Goal: Information Seeking & Learning: Learn about a topic

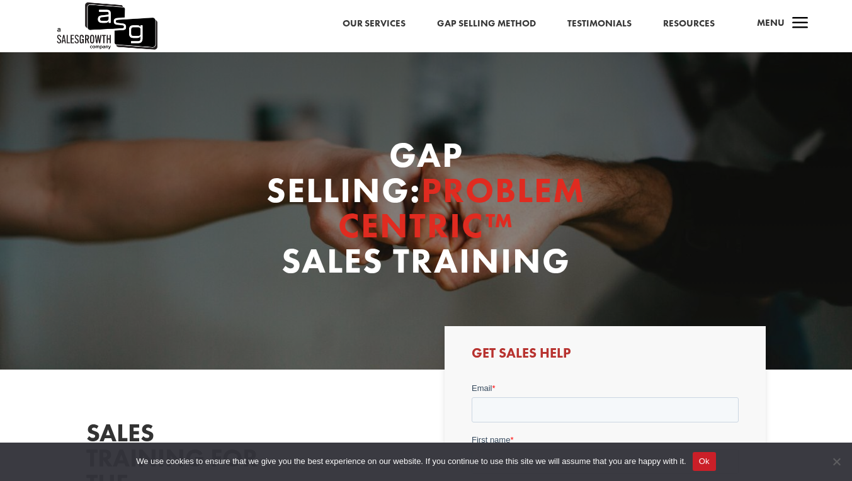
click at [793, 26] on span "a" at bounding box center [800, 23] width 25 height 25
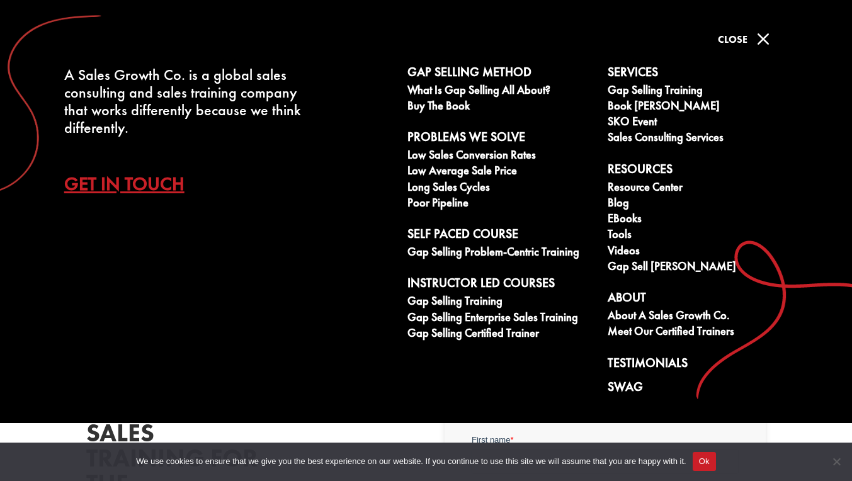
click at [759, 42] on span "M" at bounding box center [763, 38] width 25 height 25
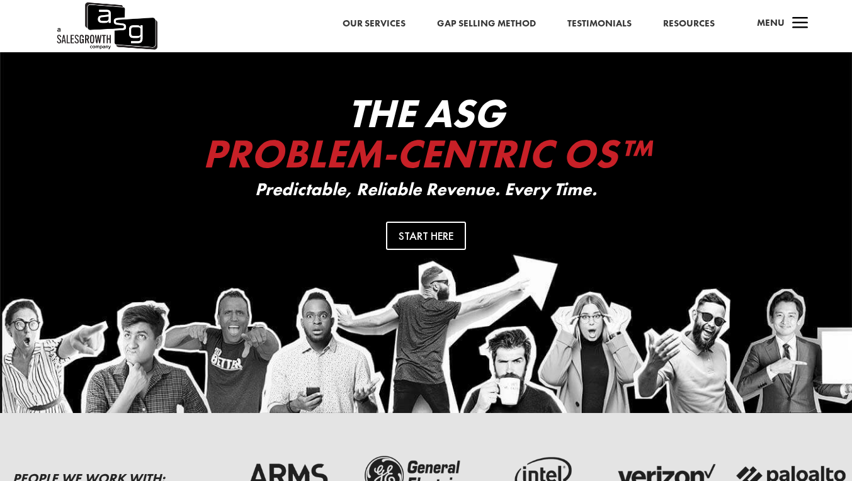
click at [796, 21] on span "a" at bounding box center [800, 23] width 25 height 25
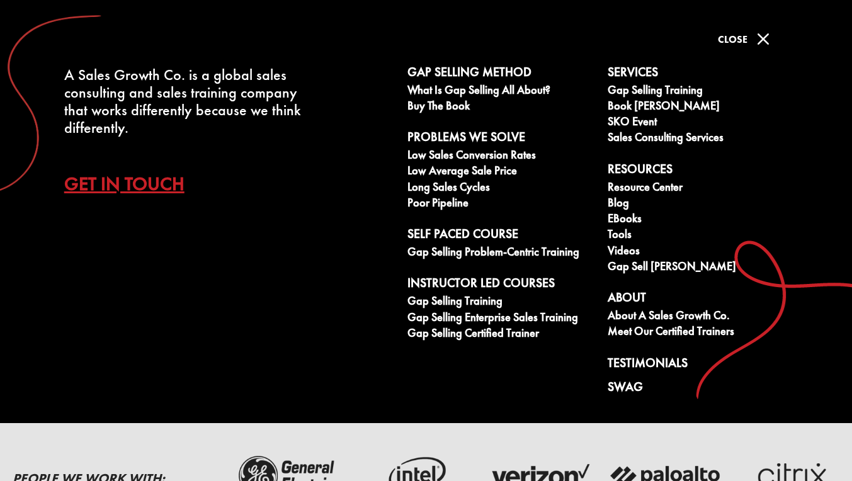
click at [757, 44] on span "M" at bounding box center [763, 38] width 25 height 25
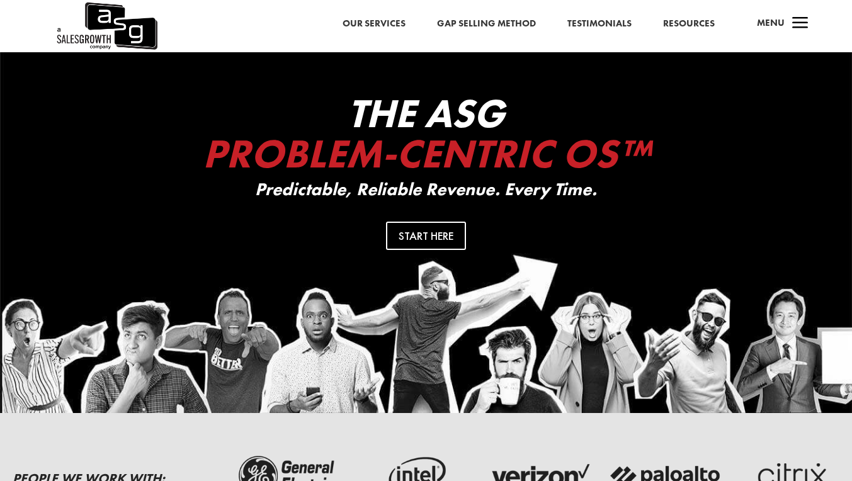
click at [512, 27] on link "Gap Selling Method" at bounding box center [486, 24] width 99 height 16
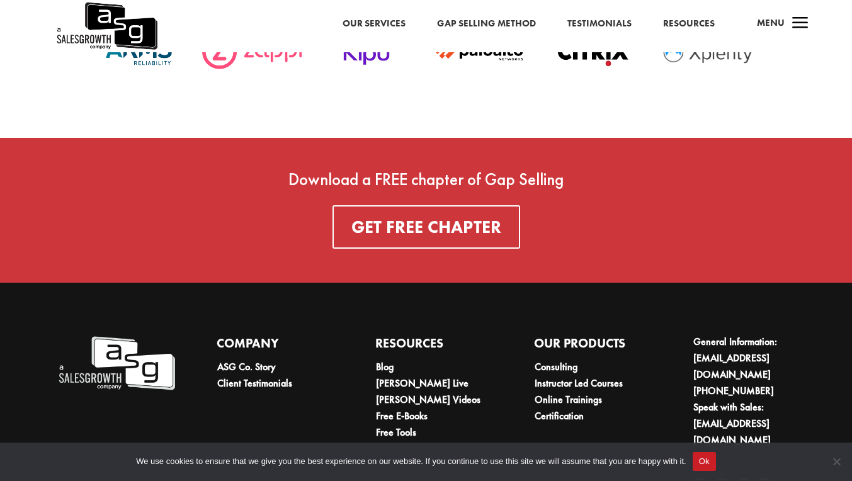
scroll to position [4473, 0]
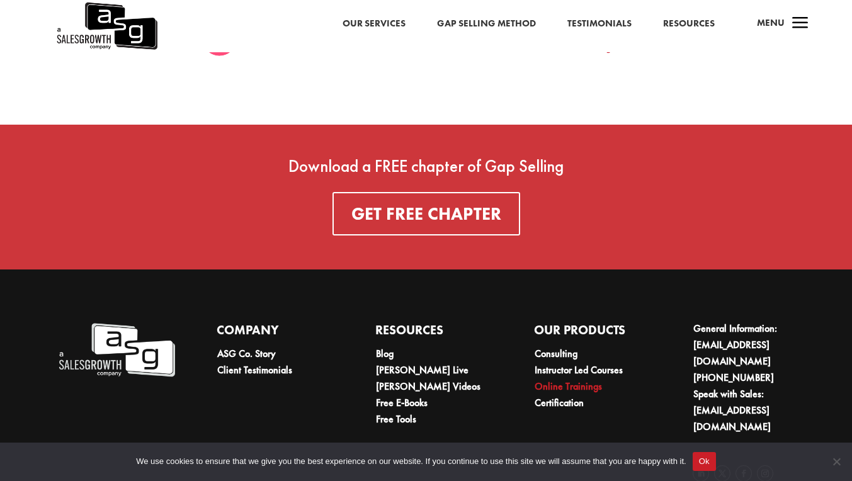
click at [585, 380] on link "Online Trainings" at bounding box center [568, 386] width 67 height 13
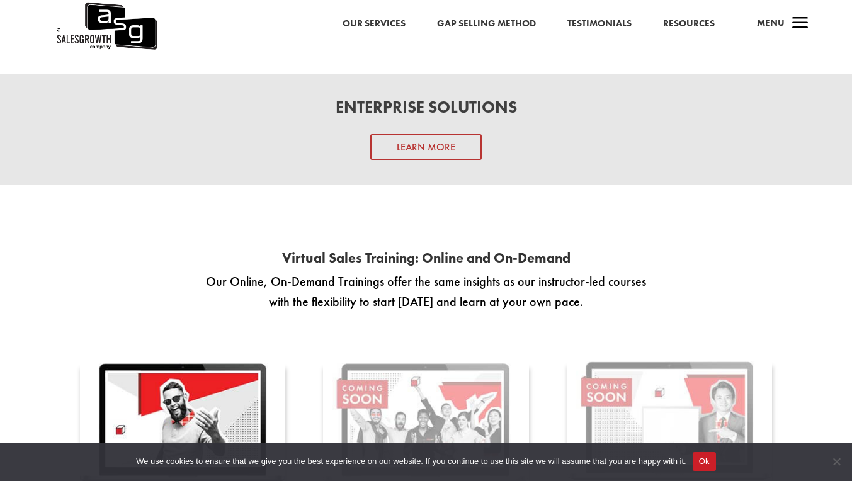
scroll to position [1558, 0]
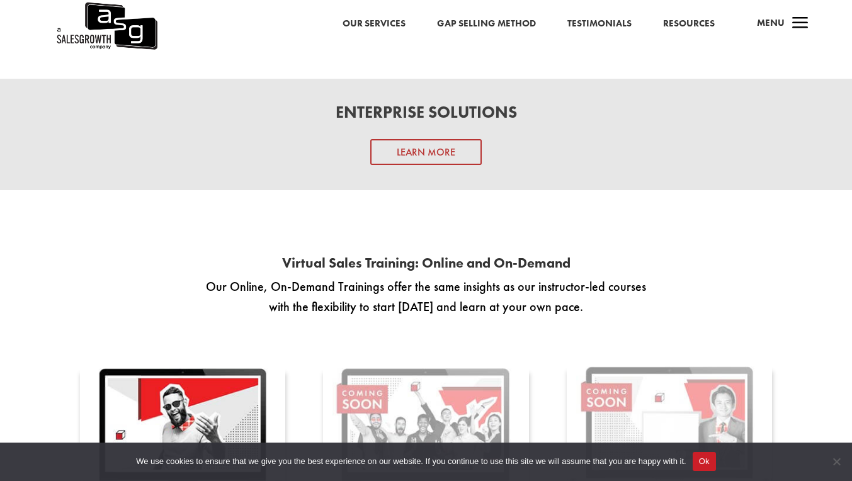
click at [800, 26] on span "a" at bounding box center [800, 23] width 25 height 25
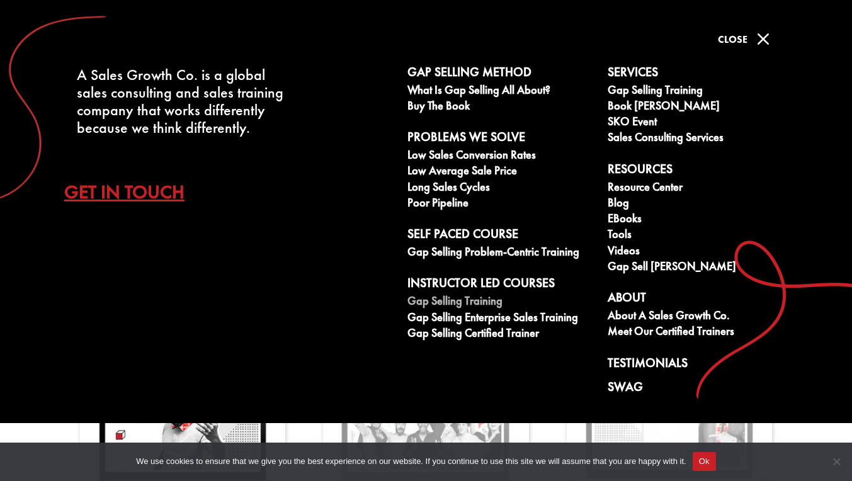
click at [483, 297] on link "Gap Selling Training" at bounding box center [501, 303] width 186 height 16
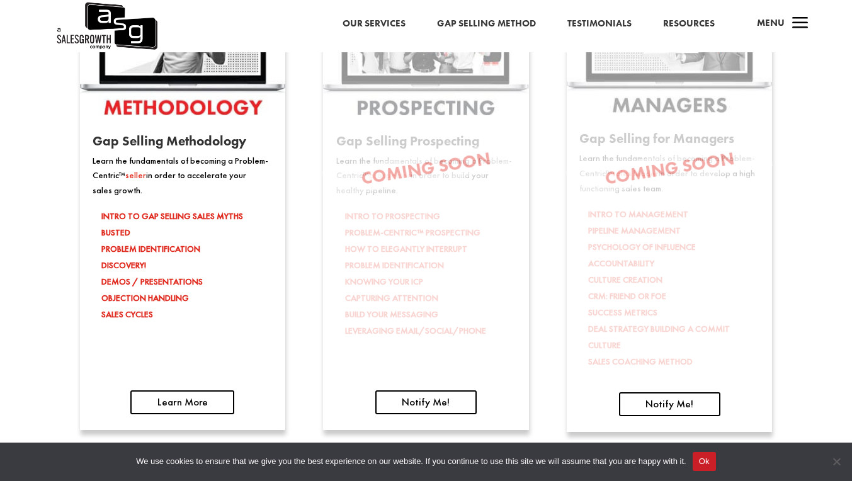
scroll to position [1974, 0]
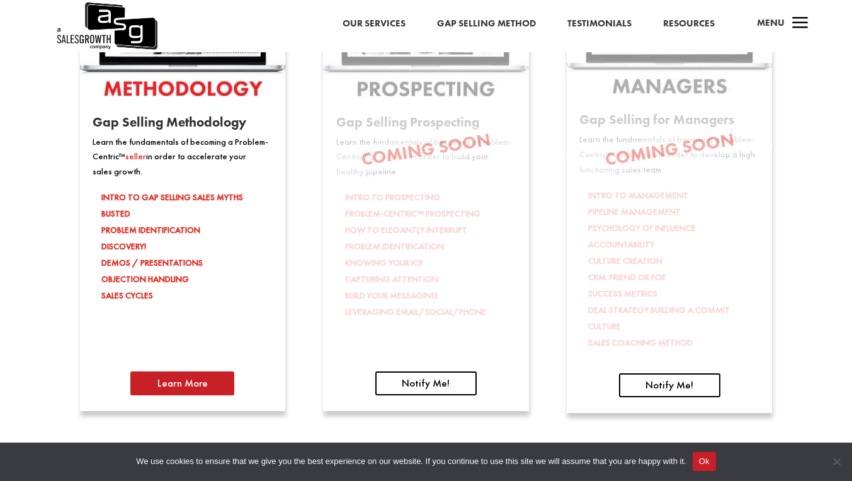
click at [203, 394] on link "Learn More" at bounding box center [182, 384] width 104 height 24
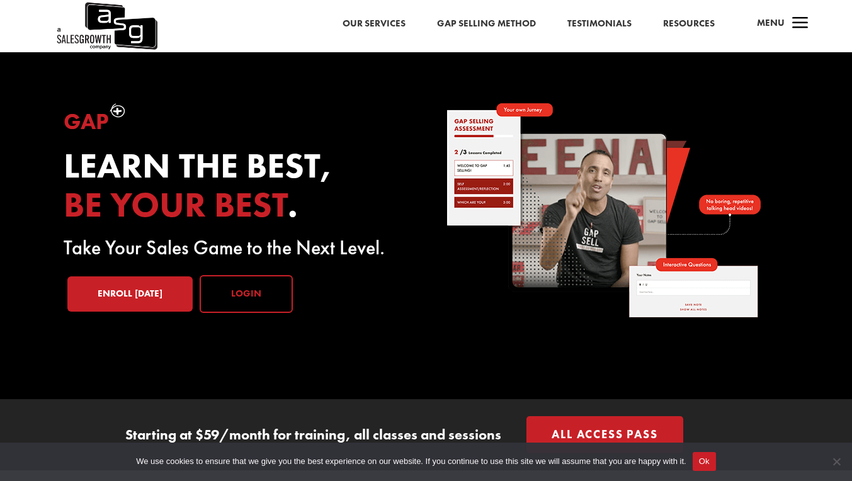
click at [255, 297] on link "Login" at bounding box center [246, 294] width 93 height 38
